Goal: Transaction & Acquisition: Purchase product/service

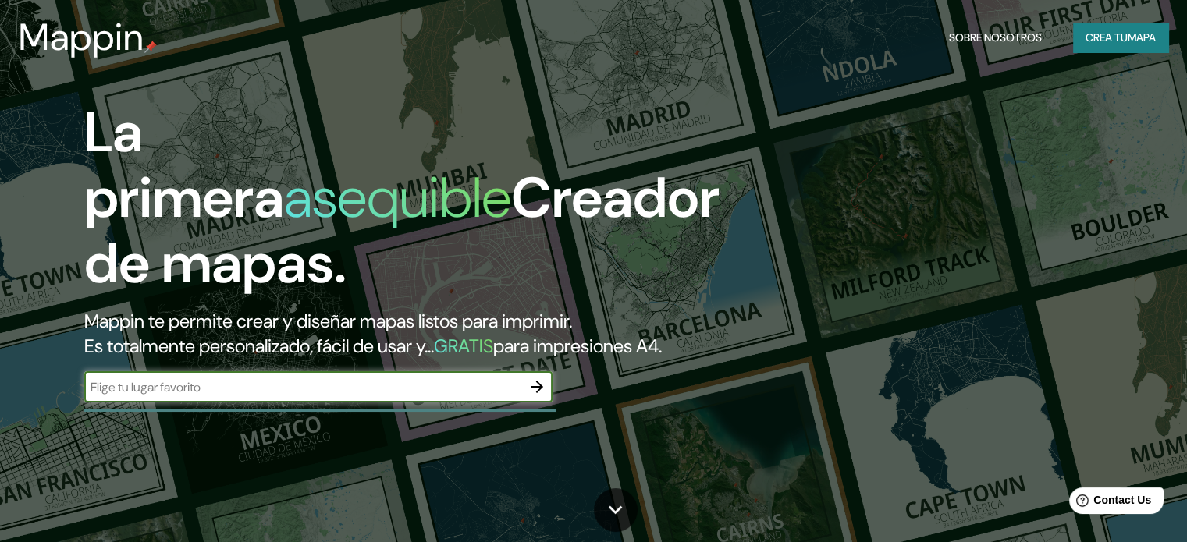
click at [162, 396] on input "text" at bounding box center [302, 388] width 437 height 18
type input "SAN [PERSON_NAME] METEPEC"
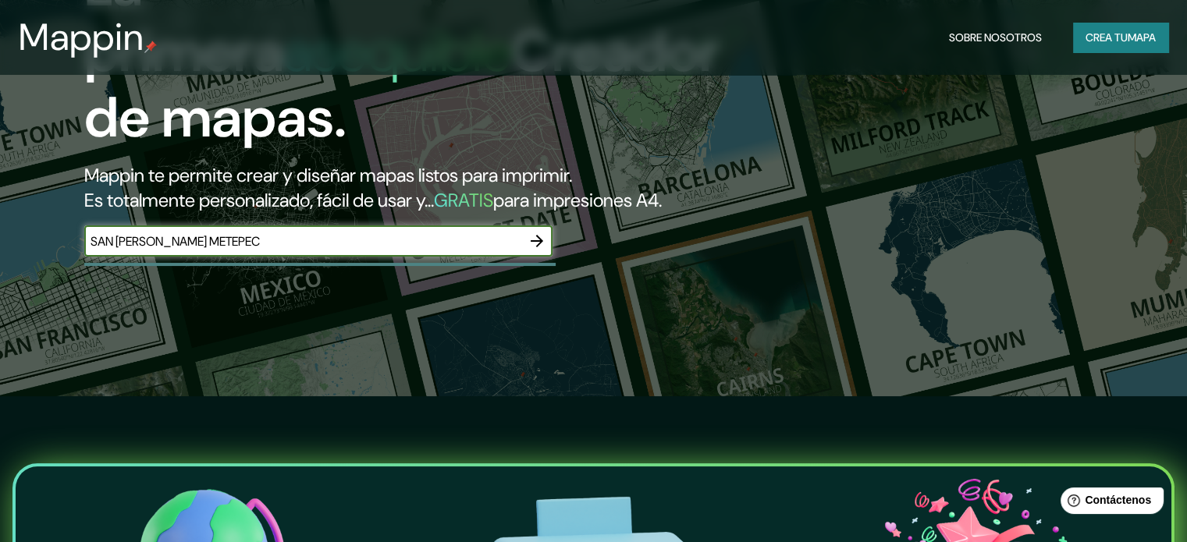
scroll to position [156, 0]
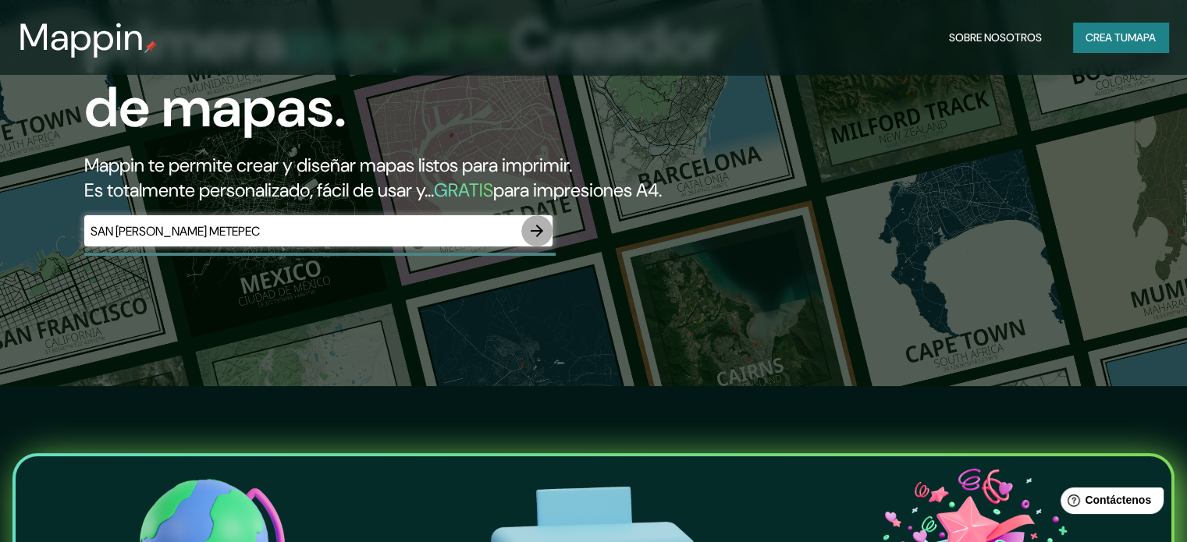
click at [537, 240] on icon "button" at bounding box center [537, 231] width 19 height 19
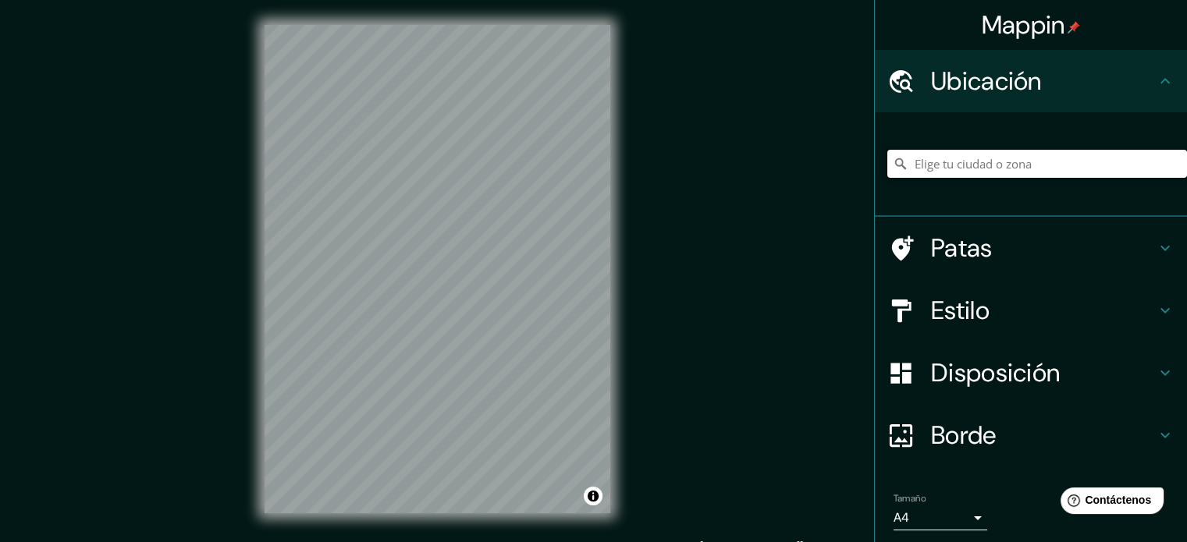
click at [946, 165] on input "Elige tu ciudad o zona" at bounding box center [1037, 164] width 300 height 28
type input "S"
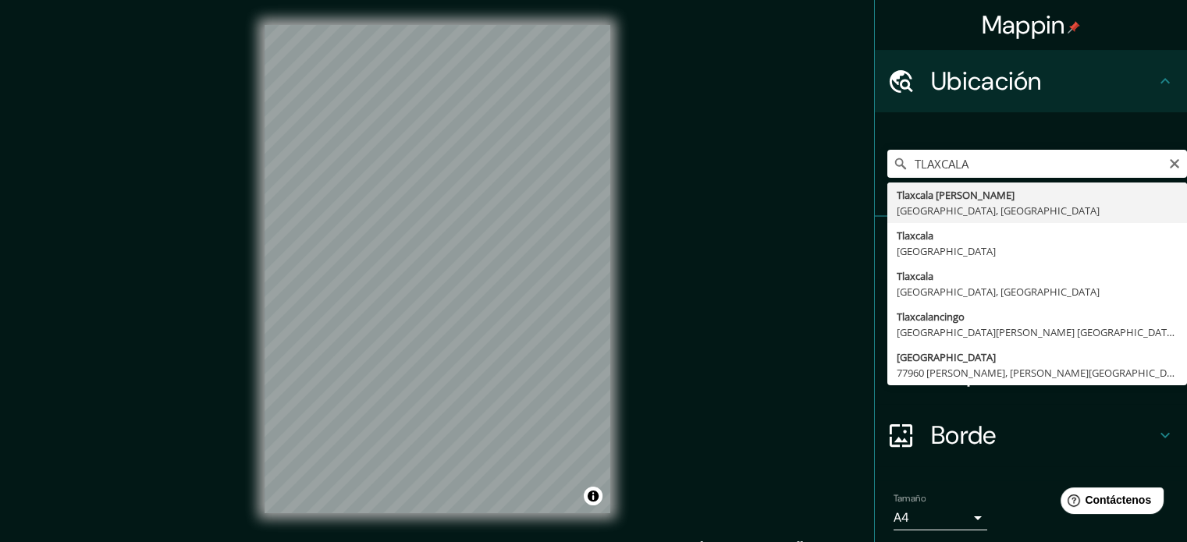
type input "Tlaxcala [PERSON_NAME], [GEOGRAPHIC_DATA], [GEOGRAPHIC_DATA]"
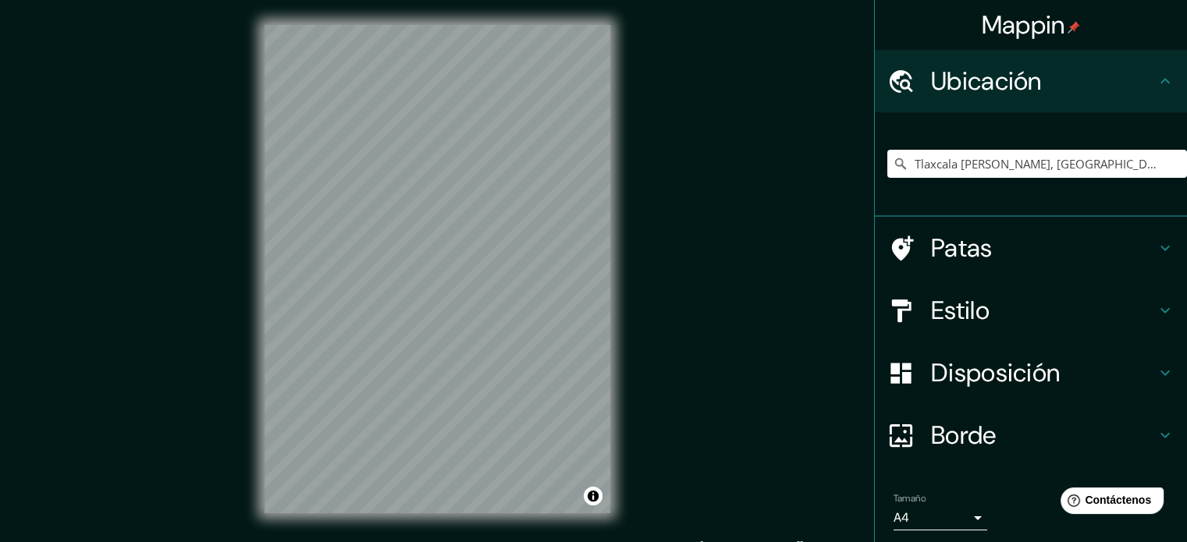
click at [615, 240] on div "© Mapbox © OpenStreetMap Improve this map" at bounding box center [438, 269] width 396 height 539
click at [954, 245] on font "Patas" at bounding box center [962, 248] width 62 height 33
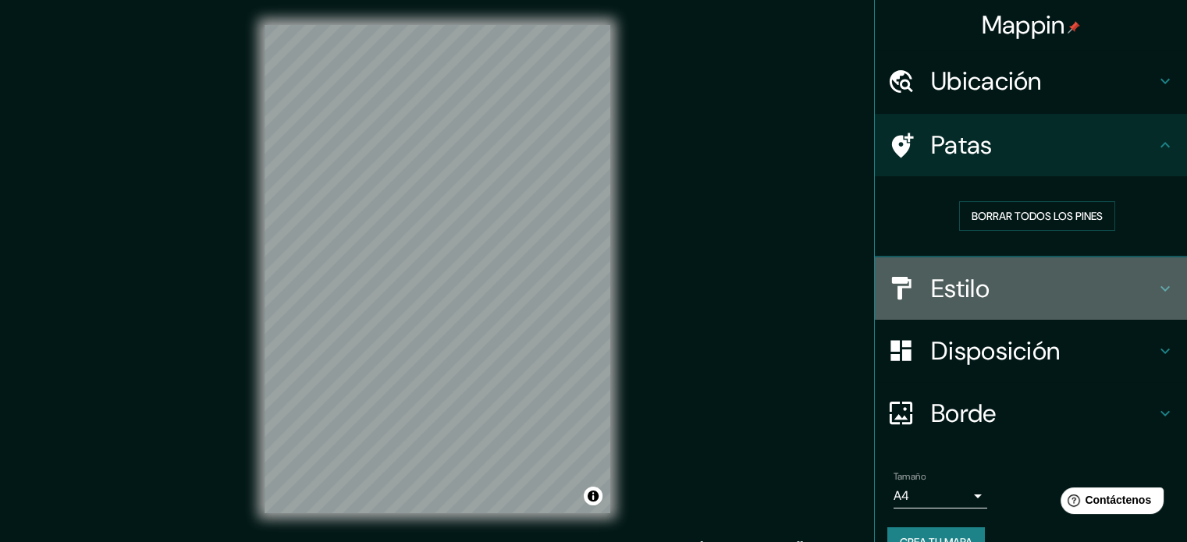
click at [962, 299] on font "Estilo" at bounding box center [960, 288] width 59 height 33
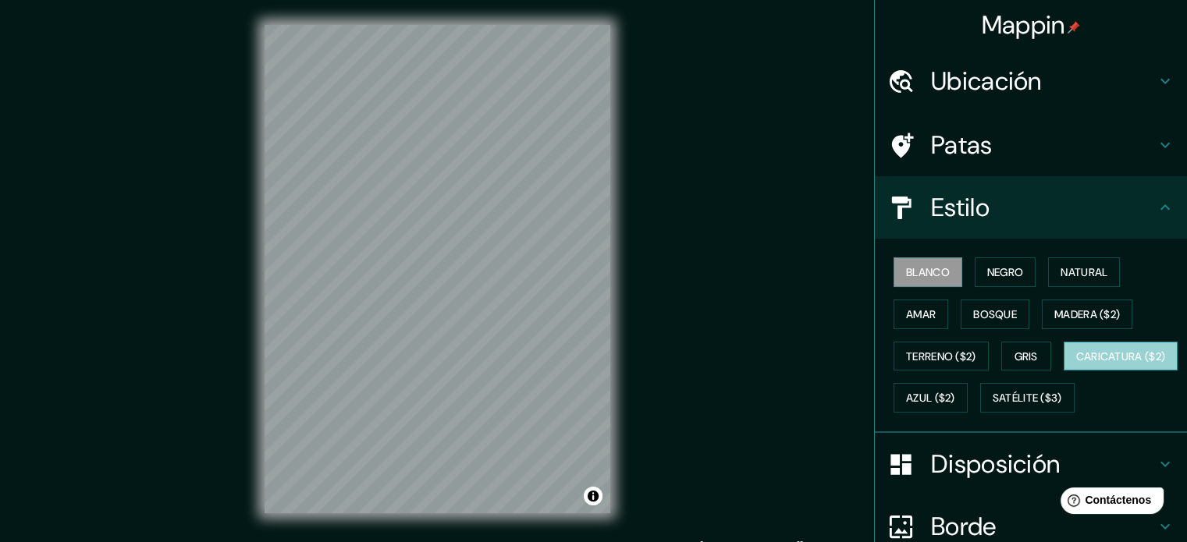
click at [1076, 364] on font "Caricatura ($2)" at bounding box center [1121, 357] width 90 height 14
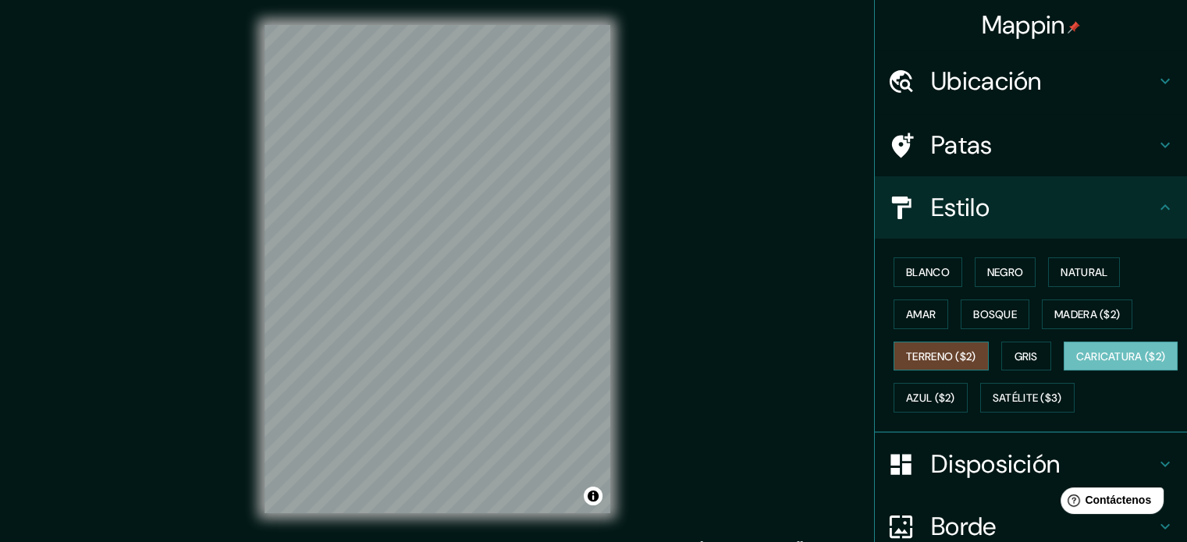
click at [937, 351] on font "Terreno ($2)" at bounding box center [941, 357] width 70 height 14
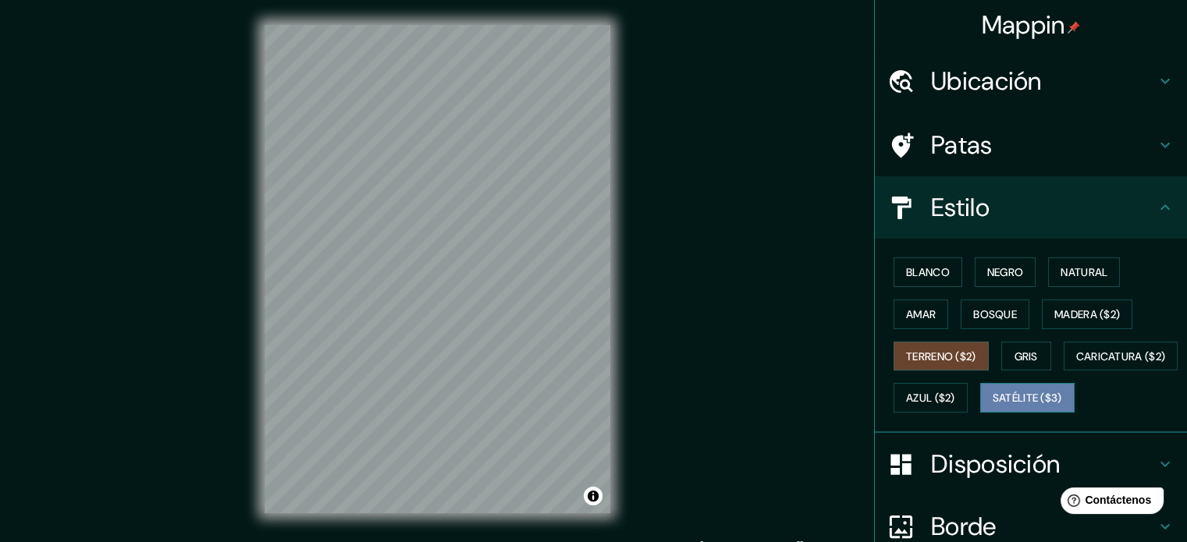
click at [993, 406] on font "Satélite ($3)" at bounding box center [1027, 399] width 69 height 14
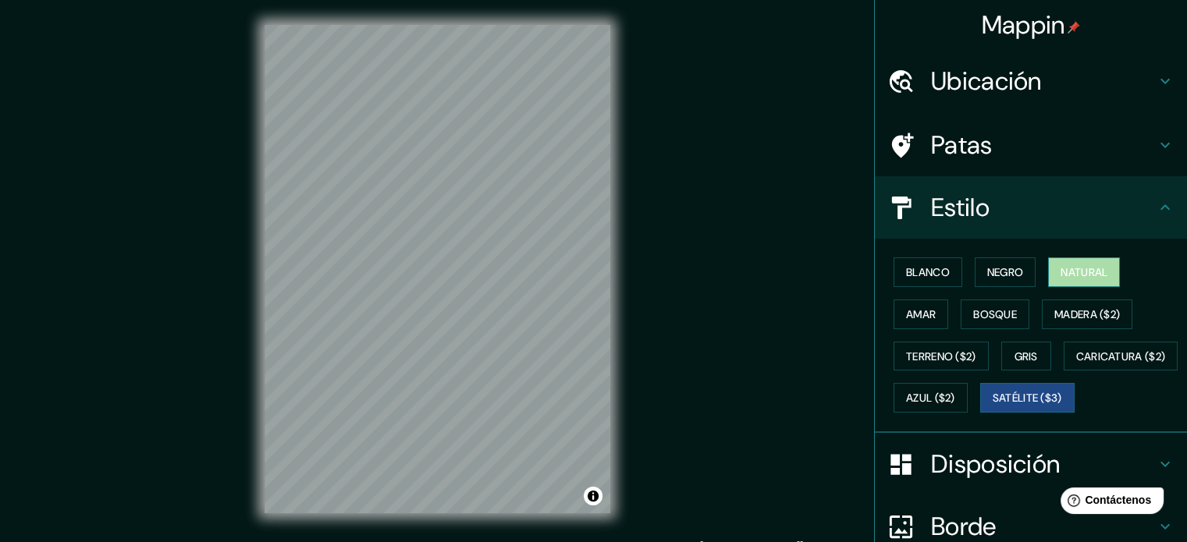
click at [1061, 267] on font "Natural" at bounding box center [1084, 272] width 47 height 14
click at [990, 279] on font "Negro" at bounding box center [1005, 272] width 37 height 20
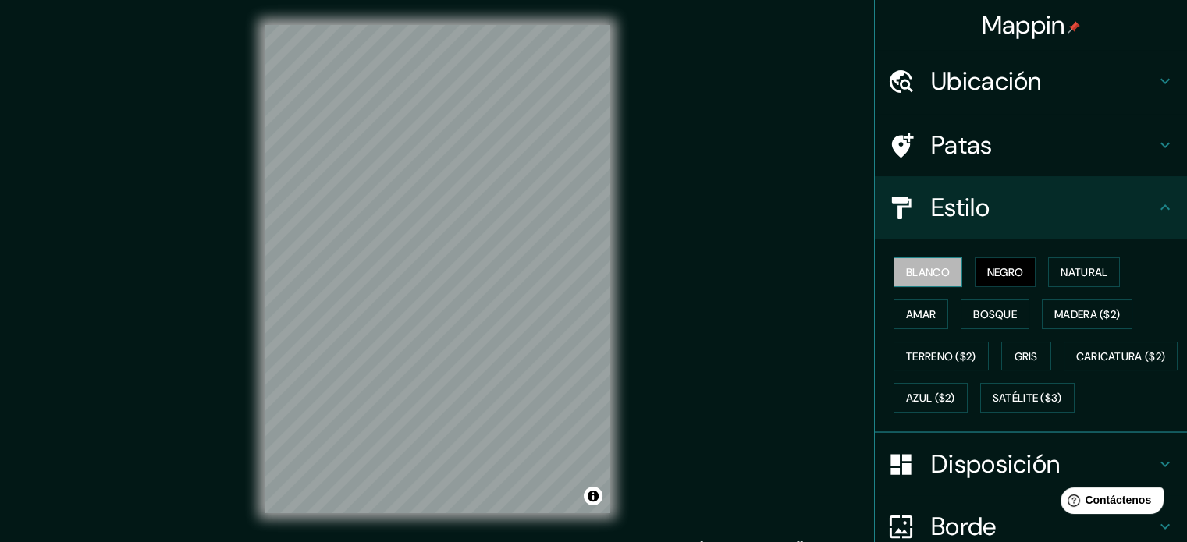
click at [921, 282] on button "Blanco" at bounding box center [928, 273] width 69 height 30
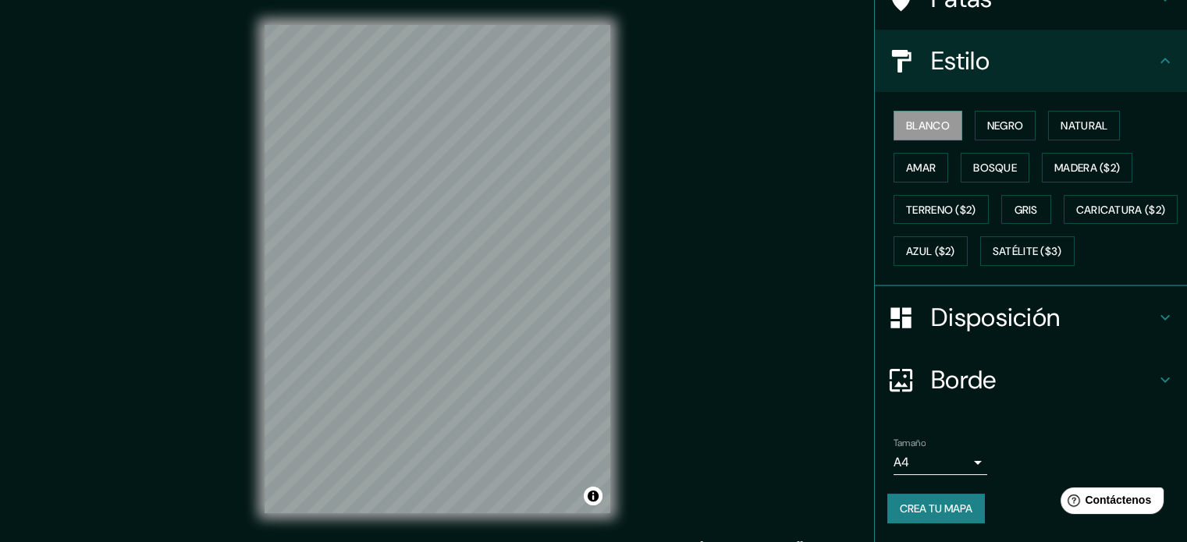
click at [987, 377] on h4 "Borde" at bounding box center [1043, 379] width 225 height 31
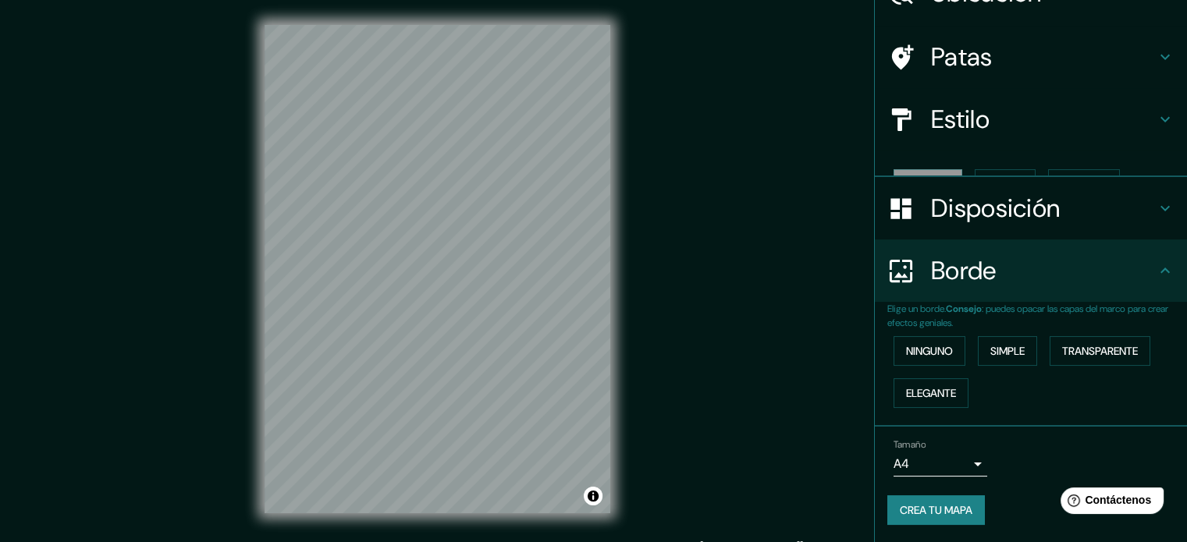
scroll to position [62, 0]
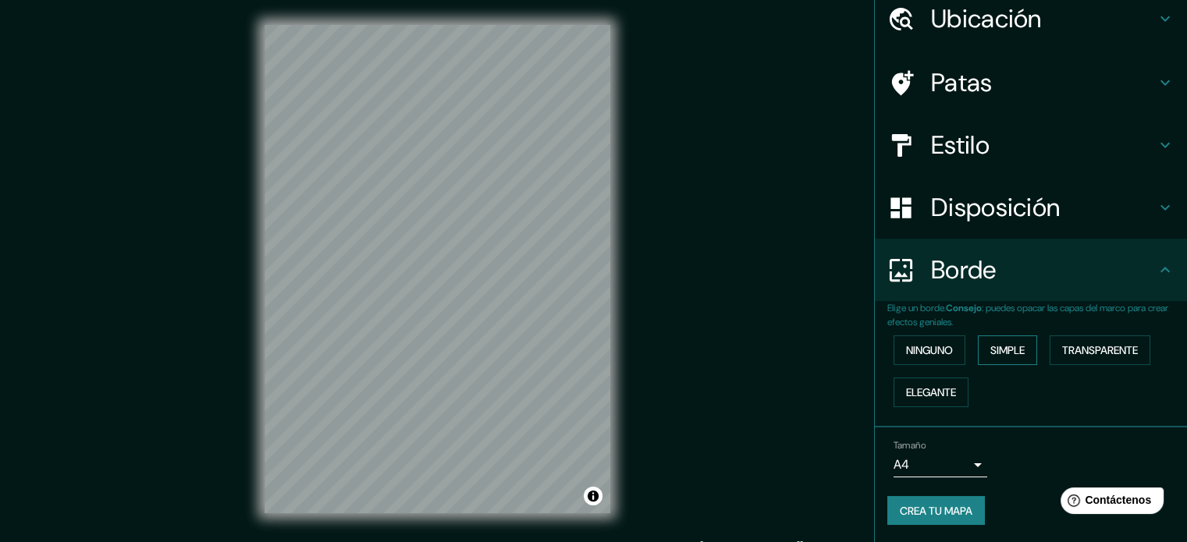
click at [1021, 349] on button "Simple" at bounding box center [1007, 351] width 59 height 30
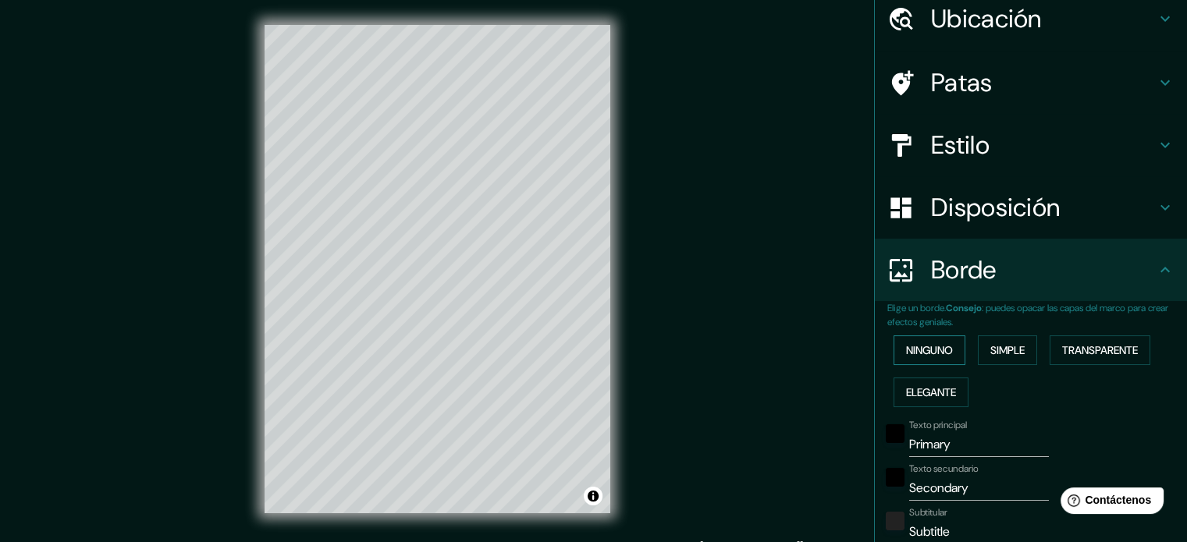
click at [937, 355] on font "Ninguno" at bounding box center [929, 350] width 47 height 14
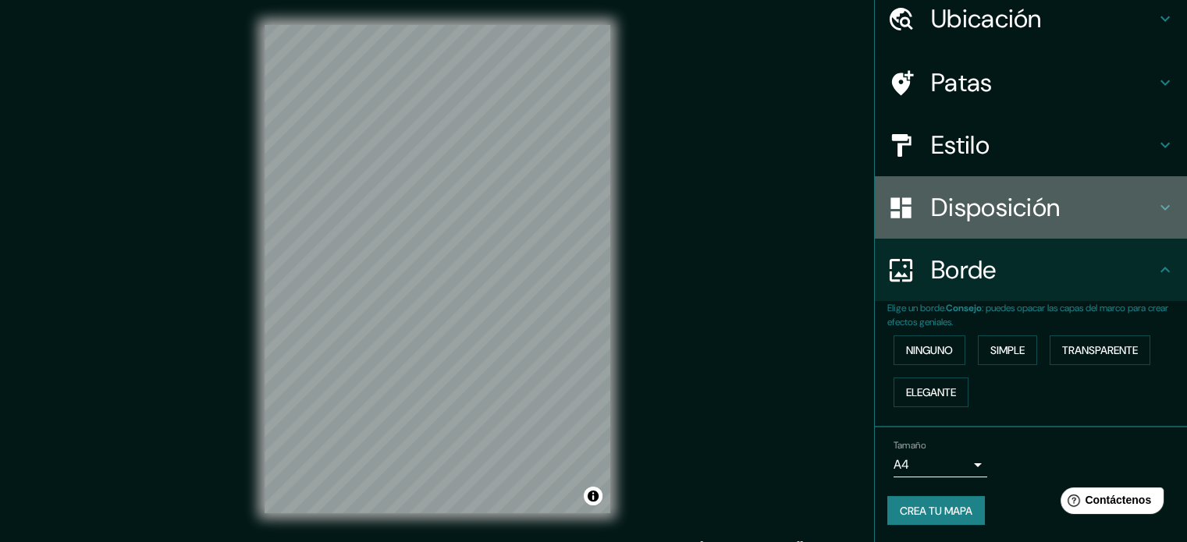
click at [980, 212] on font "Disposición" at bounding box center [995, 207] width 129 height 33
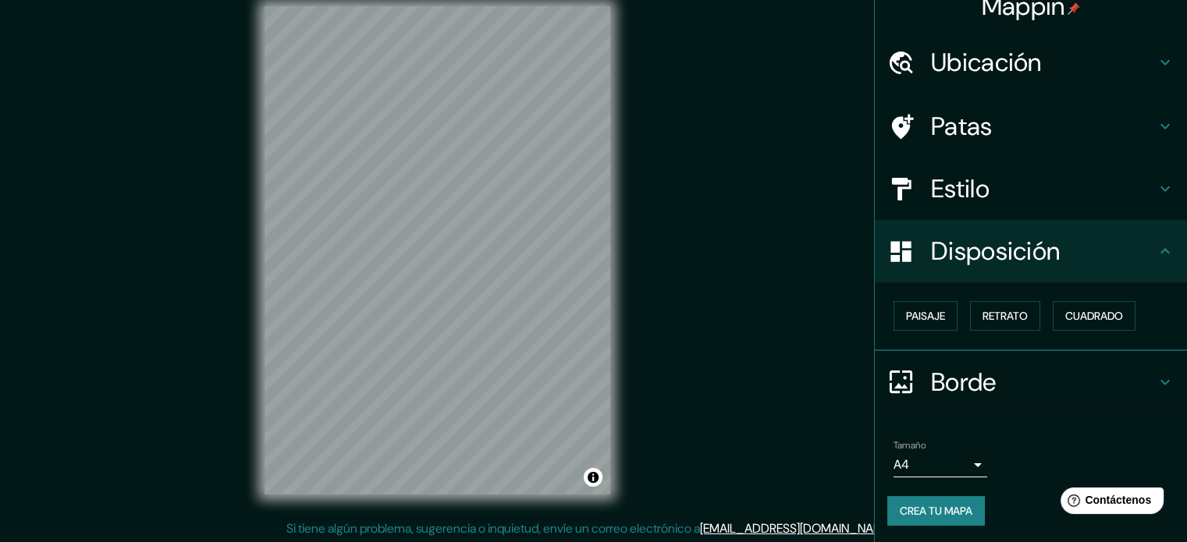
scroll to position [20, 0]
click at [958, 464] on body "Mappin Ubicación Tlaxcala [PERSON_NAME], [GEOGRAPHIC_DATA], [GEOGRAPHIC_DATA] P…" at bounding box center [593, 251] width 1187 height 542
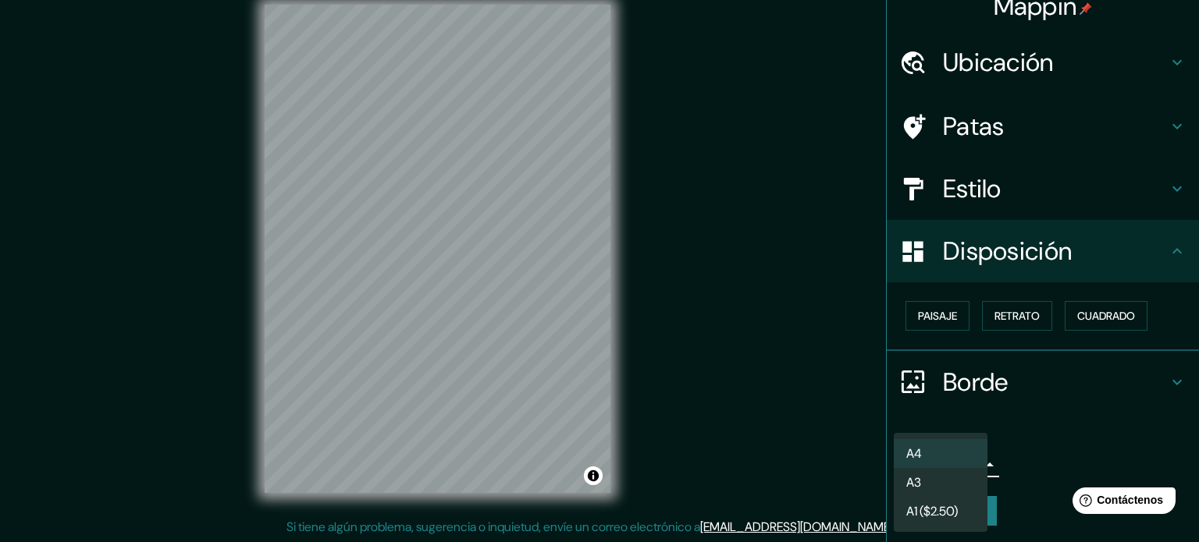
click at [938, 480] on li "A3" at bounding box center [941, 482] width 94 height 29
type input "a4"
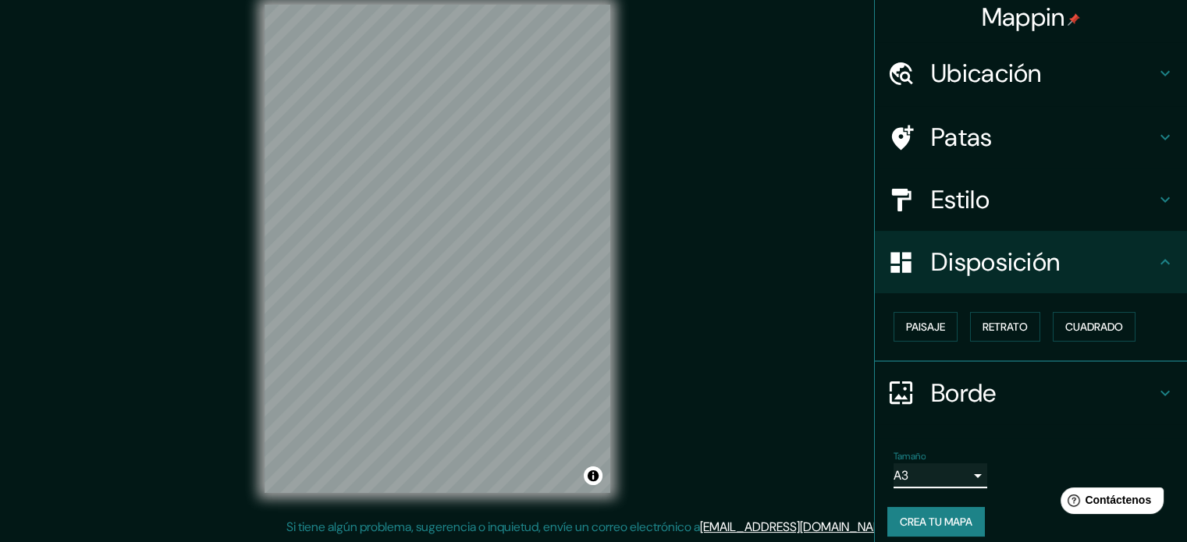
scroll to position [0, 0]
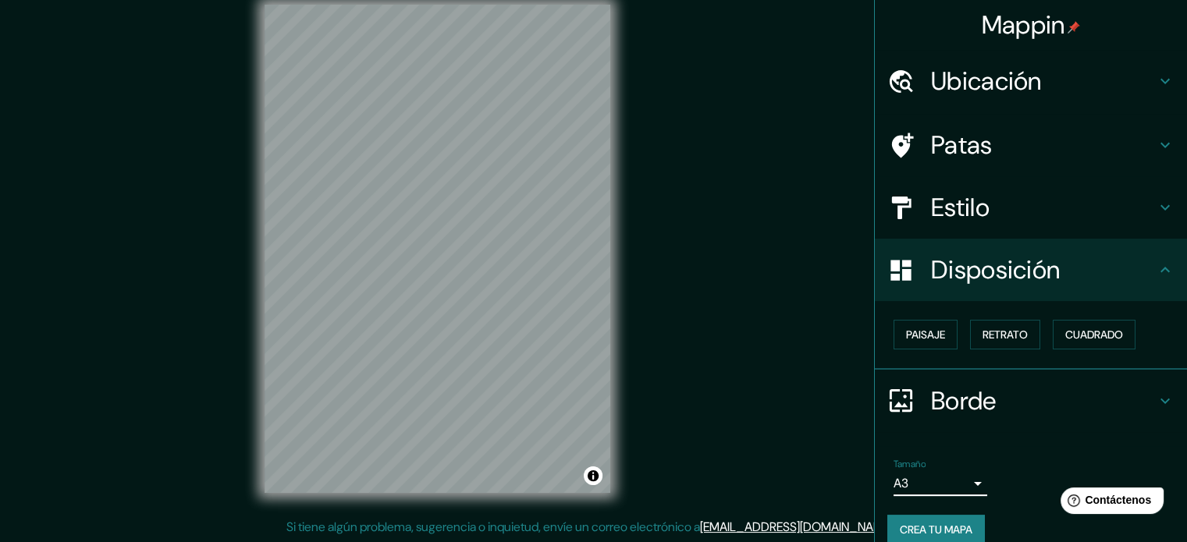
click at [988, 63] on div "Ubicación" at bounding box center [1031, 81] width 312 height 62
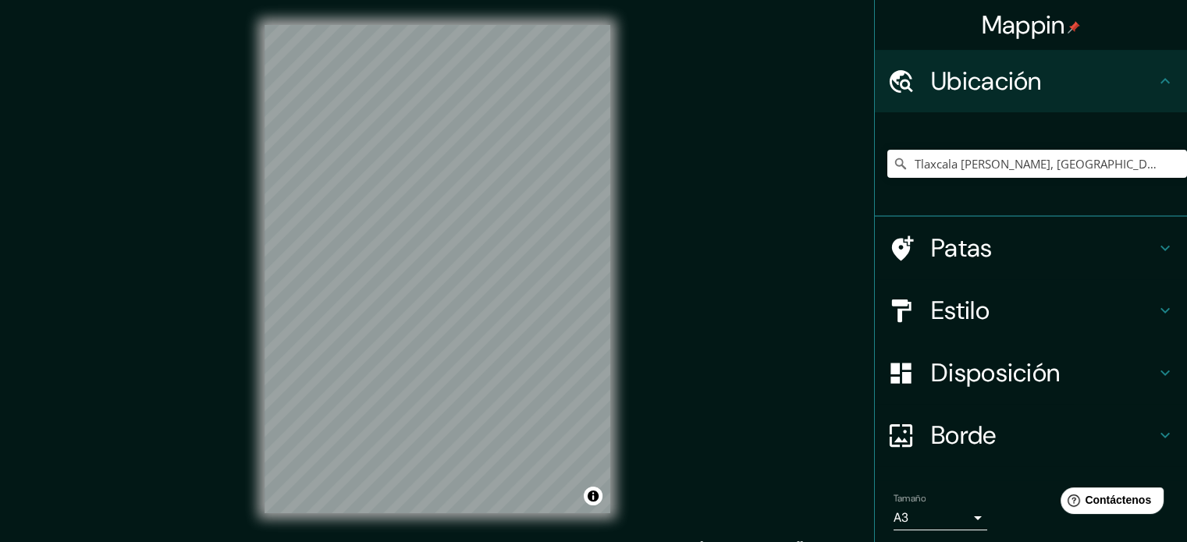
click at [1021, 285] on div "Estilo" at bounding box center [1031, 310] width 312 height 62
